Goal: Task Accomplishment & Management: Manage account settings

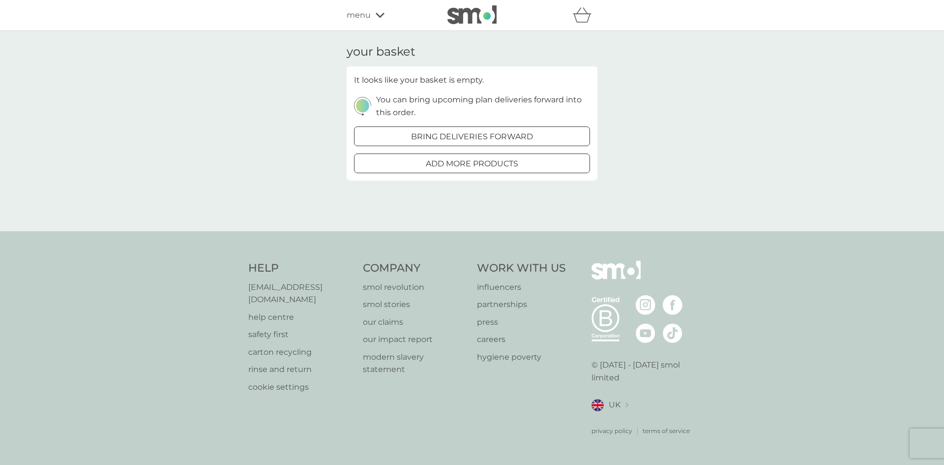
click at [465, 9] on img at bounding box center [472, 14] width 49 height 19
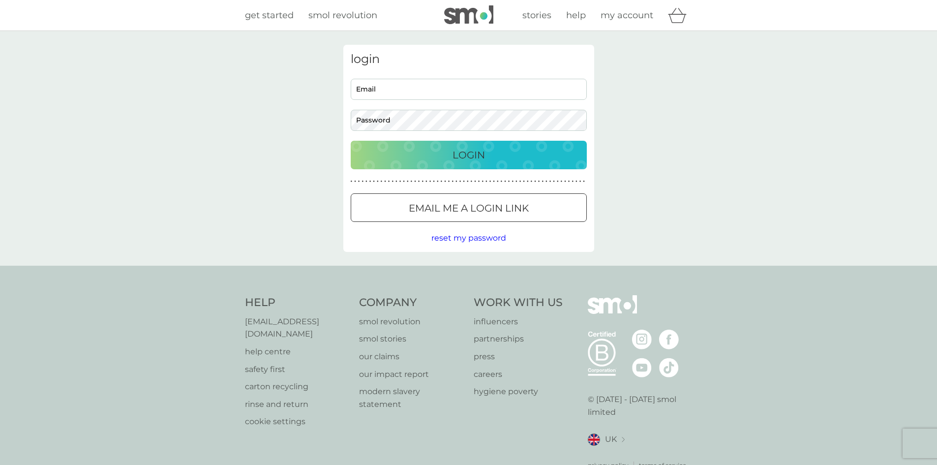
type input "[PERSON_NAME][EMAIL_ADDRESS][DOMAIN_NAME]"
click at [460, 8] on img at bounding box center [468, 14] width 49 height 19
type input "[PERSON_NAME][EMAIL_ADDRESS][DOMAIN_NAME]"
click at [459, 14] on img at bounding box center [468, 14] width 49 height 19
type input "[PERSON_NAME][EMAIL_ADDRESS][DOMAIN_NAME]"
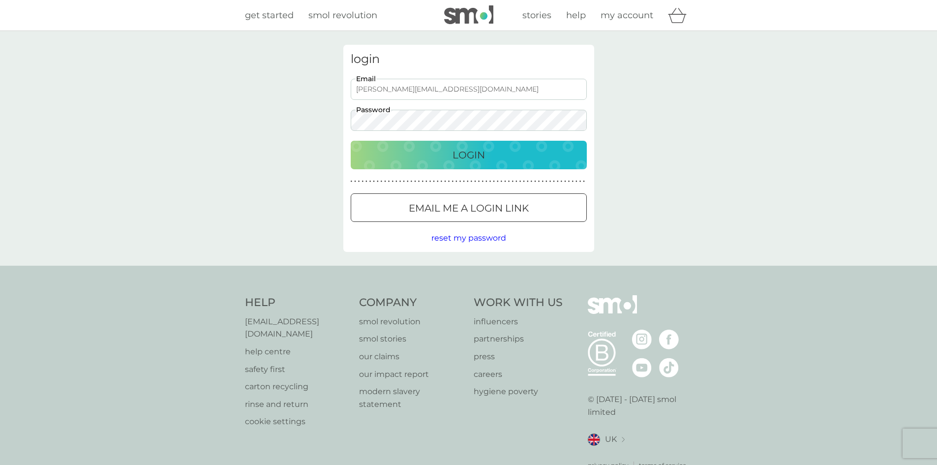
click at [865, 313] on div "Help [EMAIL_ADDRESS][DOMAIN_NAME] help centre safety first carton recycling rin…" at bounding box center [468, 383] width 937 height 234
click at [478, 14] on img at bounding box center [468, 14] width 49 height 19
type input "[PERSON_NAME][EMAIL_ADDRESS][DOMAIN_NAME]"
click at [468, 15] on img at bounding box center [468, 14] width 49 height 19
type input "[PERSON_NAME][EMAIL_ADDRESS][DOMAIN_NAME]"
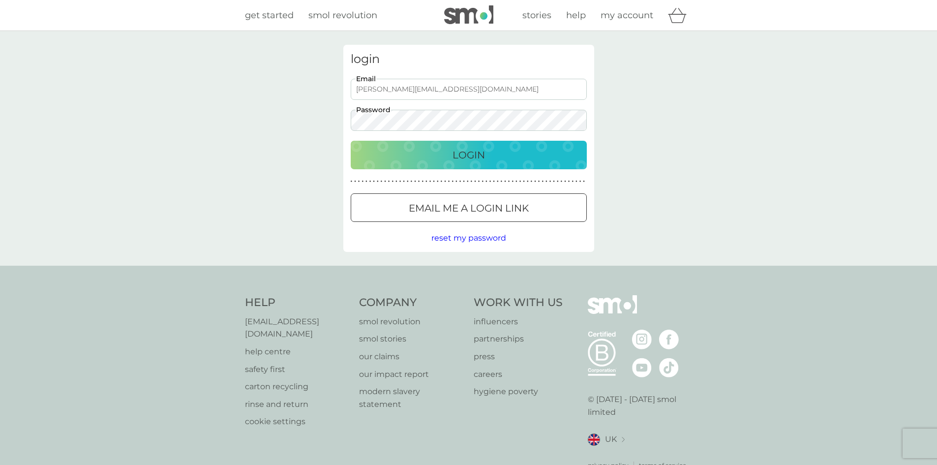
click at [294, 19] on div "get started smol revolution" at bounding box center [344, 15] width 199 height 14
click at [288, 19] on span "get started" at bounding box center [269, 15] width 49 height 11
